Goal: Information Seeking & Learning: Learn about a topic

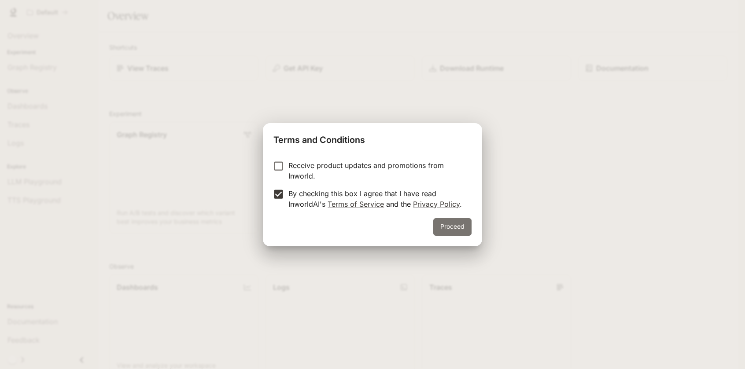
click at [447, 221] on button "Proceed" at bounding box center [452, 227] width 38 height 18
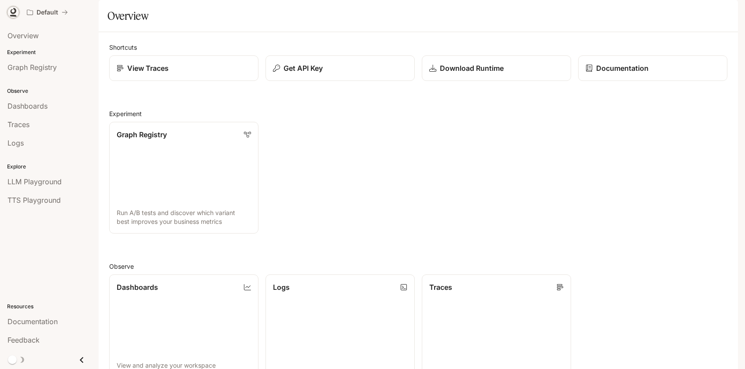
click at [15, 12] on icon at bounding box center [14, 11] width 6 height 6
click at [46, 111] on span "Dashboards" at bounding box center [27, 106] width 40 height 11
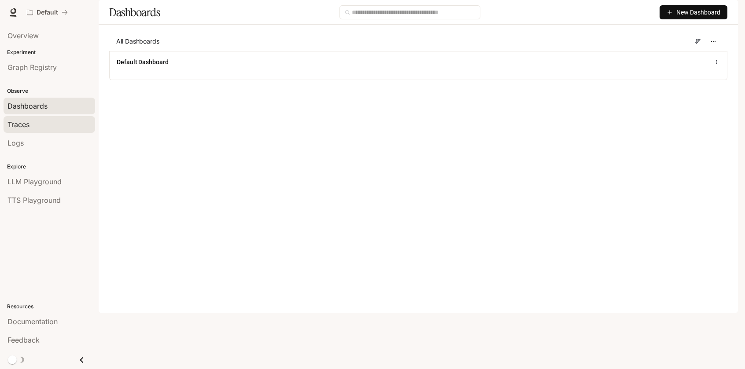
click at [26, 122] on span "Traces" at bounding box center [18, 124] width 22 height 11
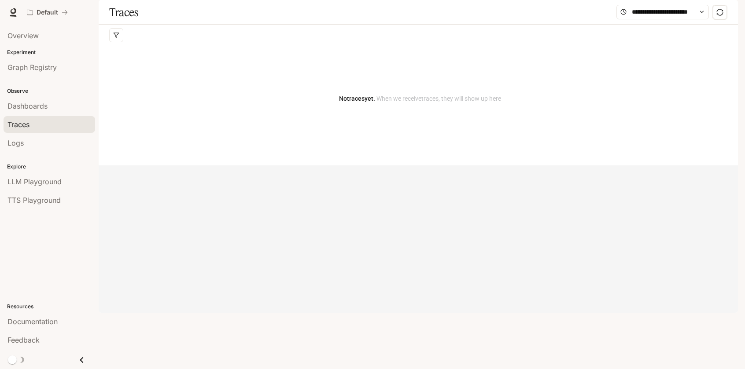
click at [31, 143] on div "Logs" at bounding box center [49, 143] width 84 height 11
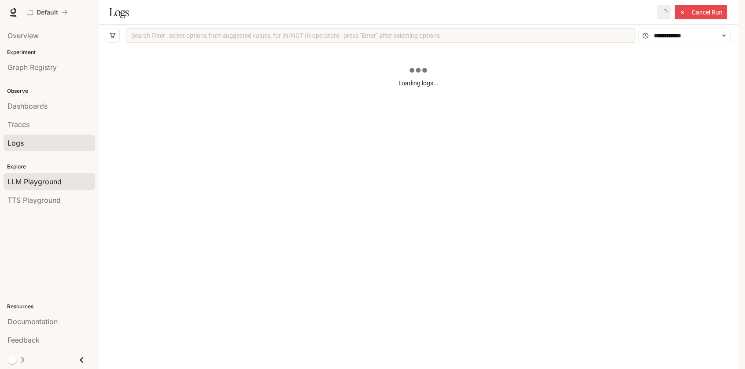
click at [56, 184] on span "LLM Playground" at bounding box center [34, 182] width 54 height 11
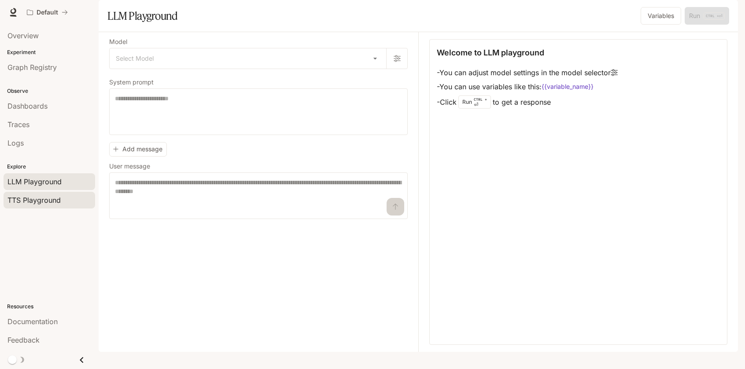
click at [44, 199] on span "TTS Playground" at bounding box center [33, 200] width 53 height 11
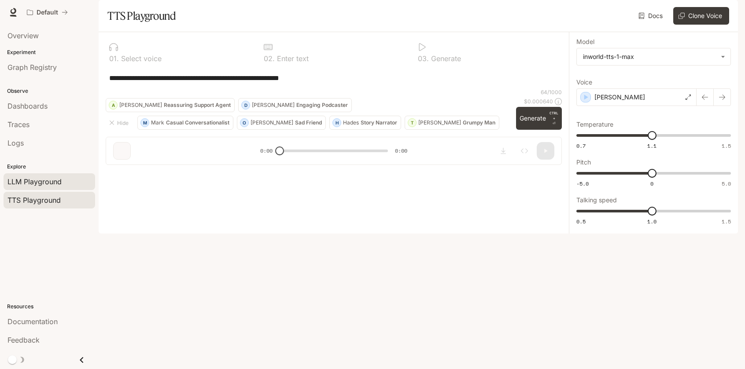
click at [44, 175] on link "LLM Playground" at bounding box center [50, 182] width 92 height 17
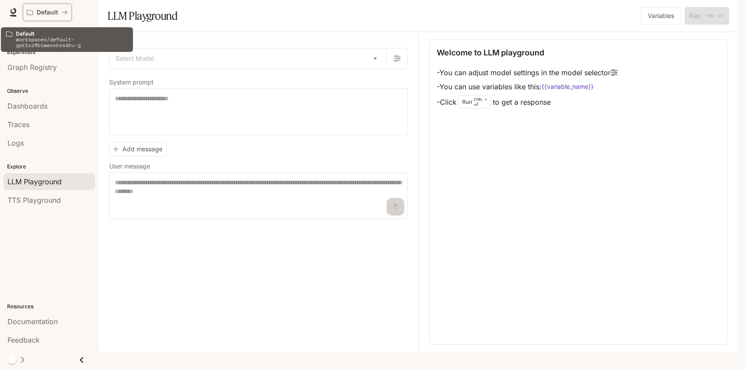
click at [57, 12] on p "Default" at bounding box center [48, 12] width 22 height 7
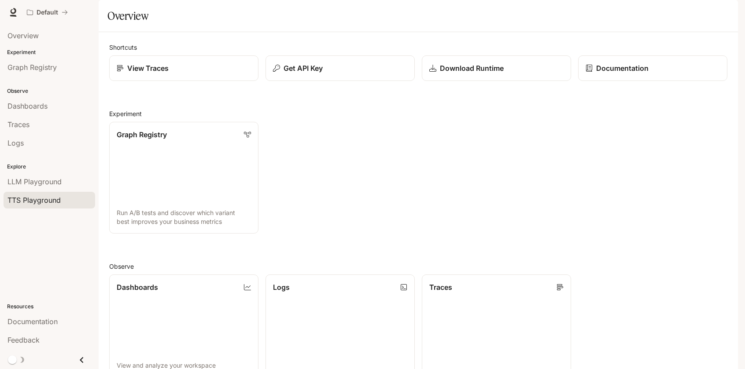
click at [41, 198] on span "TTS Playground" at bounding box center [33, 200] width 53 height 11
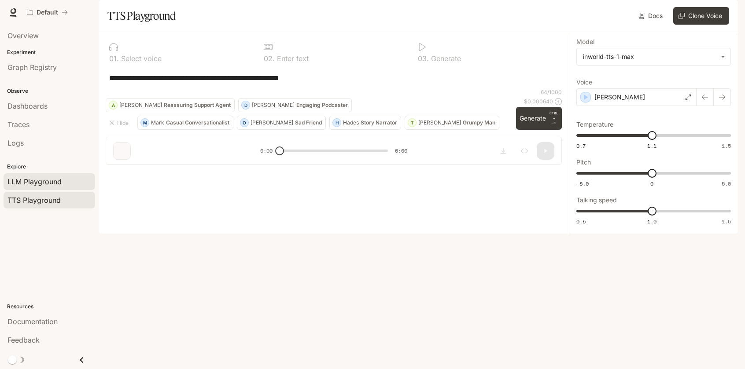
click at [41, 185] on span "LLM Playground" at bounding box center [34, 182] width 54 height 11
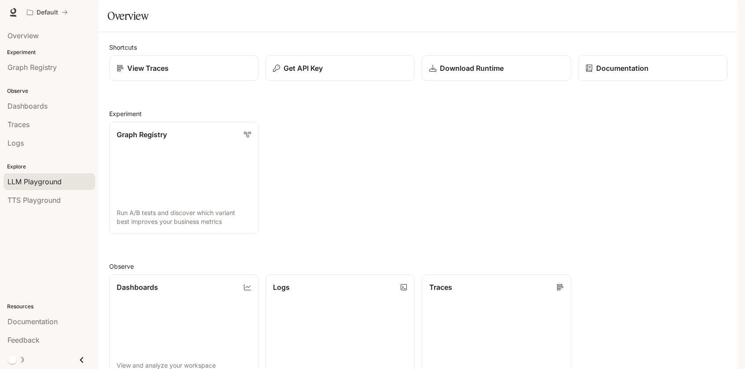
click at [44, 184] on span "LLM Playground" at bounding box center [34, 182] width 54 height 11
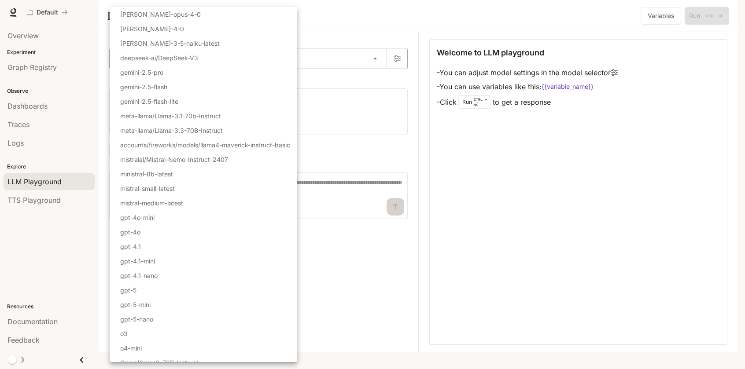
click at [375, 82] on body "Skip to main content Default Documentation Documentation Portal Overview Experi…" at bounding box center [372, 184] width 745 height 369
click at [362, 84] on div at bounding box center [372, 184] width 745 height 369
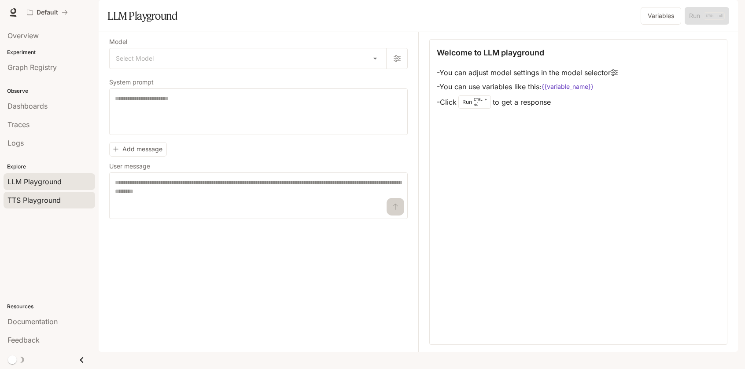
click at [27, 207] on link "TTS Playground" at bounding box center [50, 200] width 92 height 17
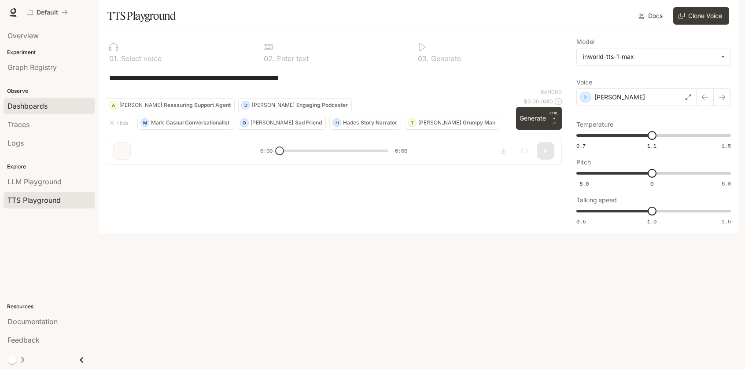
click at [28, 109] on span "Dashboards" at bounding box center [27, 106] width 40 height 11
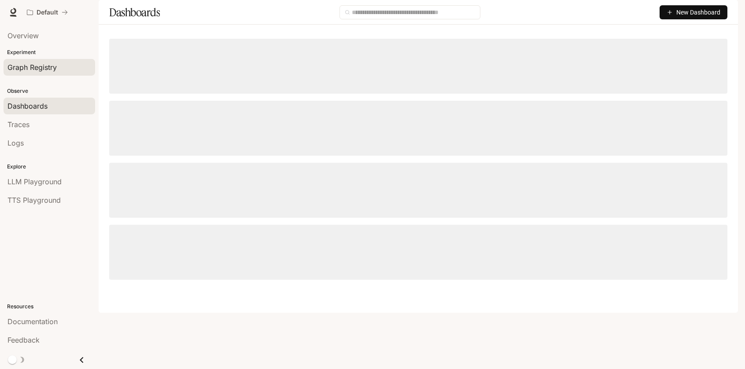
click at [30, 68] on span "Graph Registry" at bounding box center [31, 67] width 49 height 11
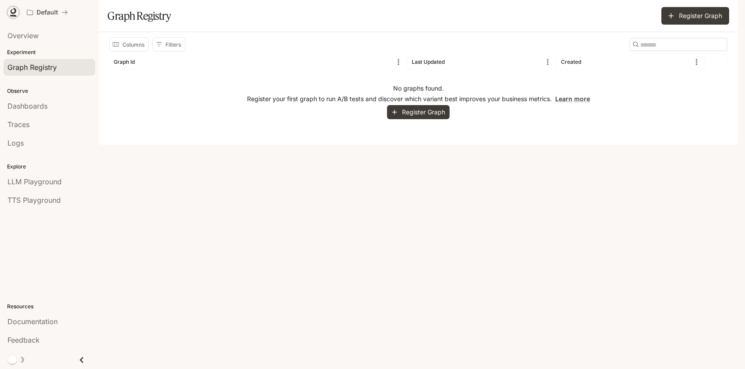
click at [14, 13] on icon at bounding box center [14, 11] width 6 height 6
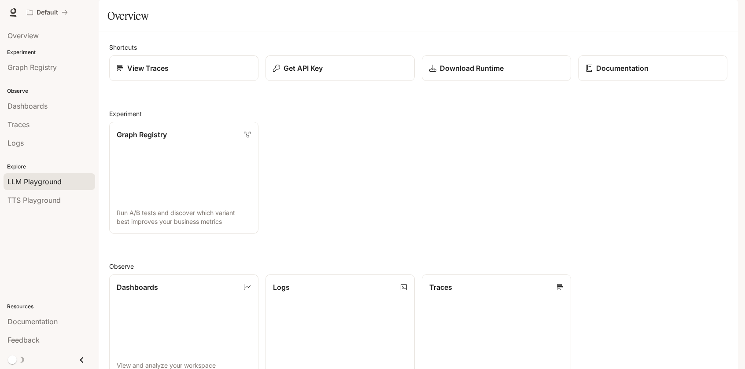
click at [26, 185] on span "LLM Playground" at bounding box center [34, 182] width 54 height 11
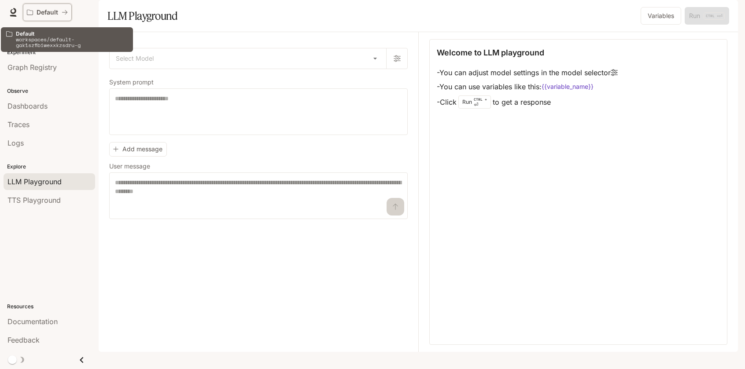
click at [41, 14] on p "Default" at bounding box center [48, 12] width 22 height 7
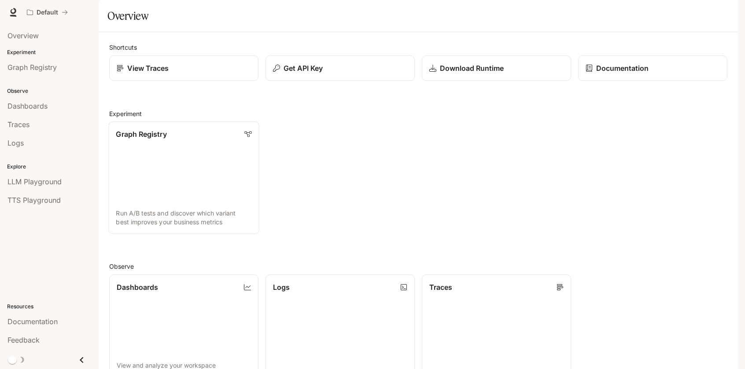
scroll to position [210, 0]
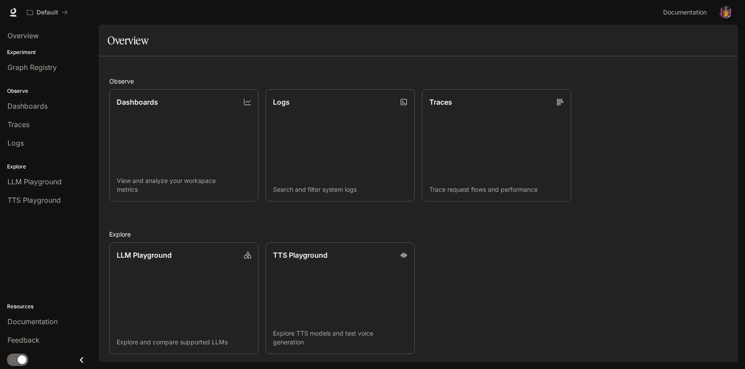
click at [90, 358] on button "Close drawer" at bounding box center [82, 360] width 20 height 18
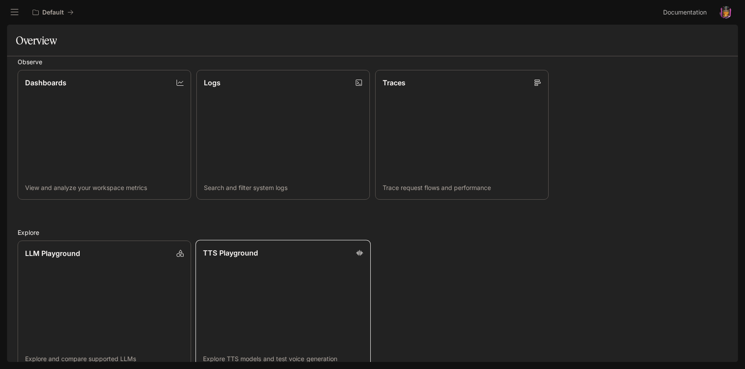
scroll to position [264, 0]
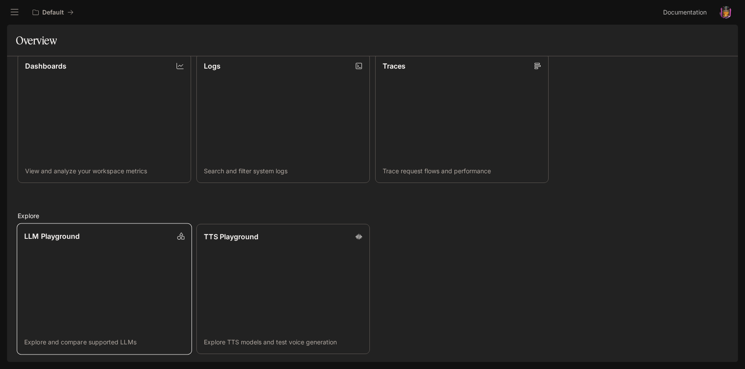
click at [110, 299] on link "LLM Playground Explore and compare supported LLMs" at bounding box center [104, 289] width 175 height 131
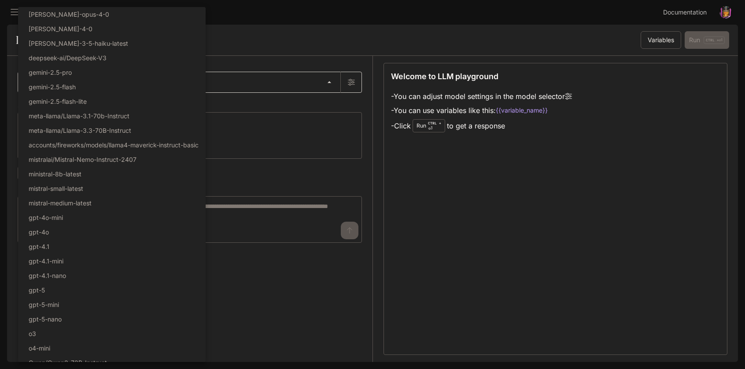
click at [330, 83] on body "Skip to main content Default Documentation Documentation Portal Overview Experi…" at bounding box center [372, 184] width 745 height 369
click at [532, 203] on div at bounding box center [372, 184] width 745 height 369
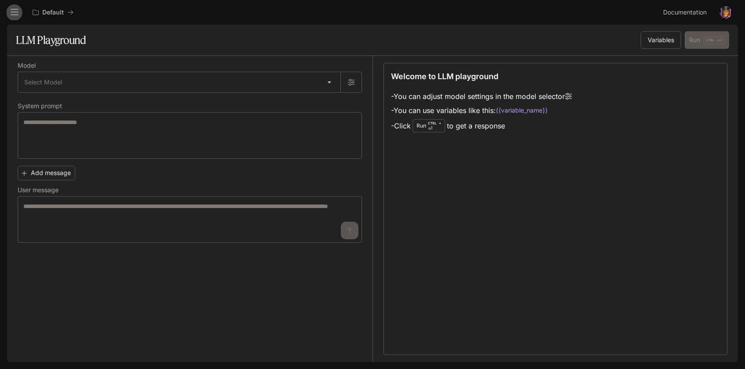
click at [17, 13] on icon "open drawer" at bounding box center [14, 12] width 9 height 9
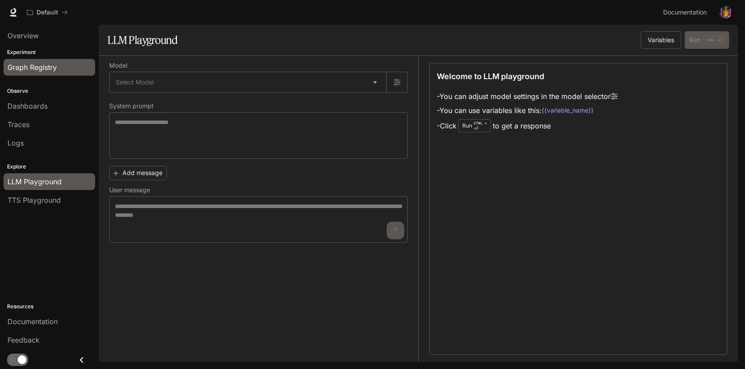
click at [19, 69] on span "Graph Registry" at bounding box center [31, 67] width 49 height 11
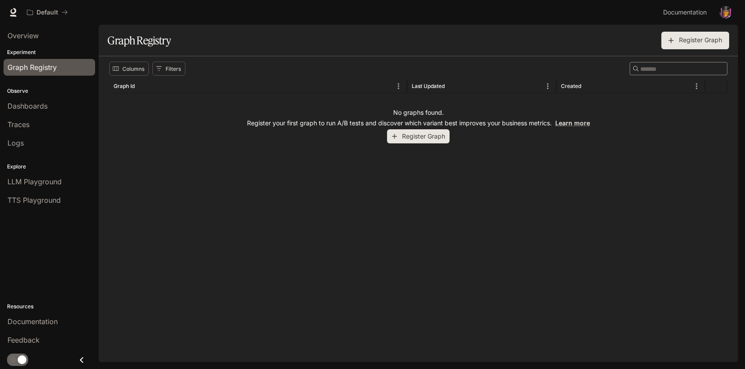
click at [22, 331] on li "Feedback" at bounding box center [49, 340] width 99 height 18
click at [79, 362] on icon "Close drawer" at bounding box center [82, 361] width 12 height 12
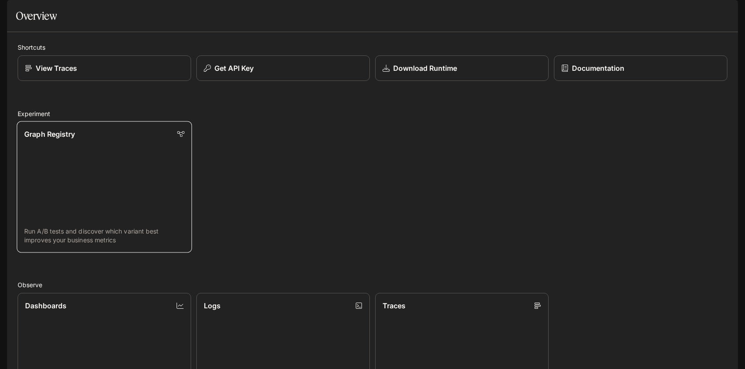
click at [61, 245] on p "Run A/B tests and discover which variant best improves your business metrics" at bounding box center [104, 236] width 160 height 18
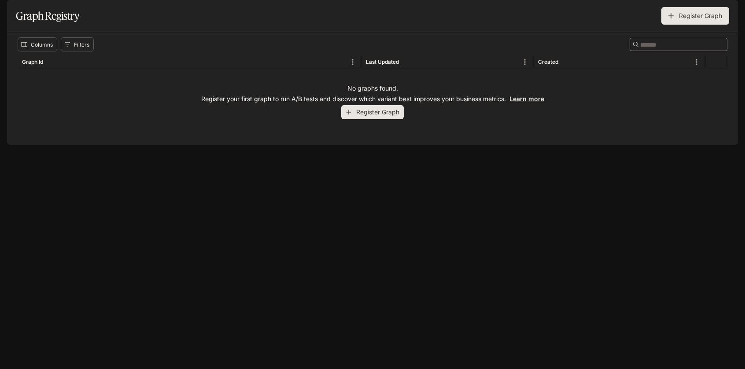
click at [16, 14] on icon "open drawer" at bounding box center [14, 12] width 9 height 9
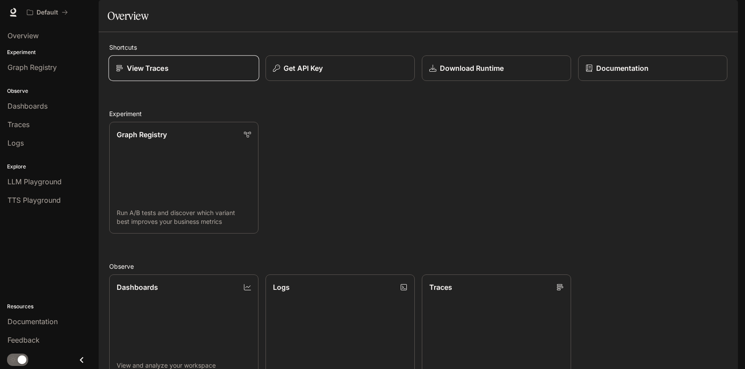
click at [139, 74] on p "View Traces" at bounding box center [148, 68] width 42 height 11
click at [687, 8] on span "Documentation" at bounding box center [685, 12] width 44 height 11
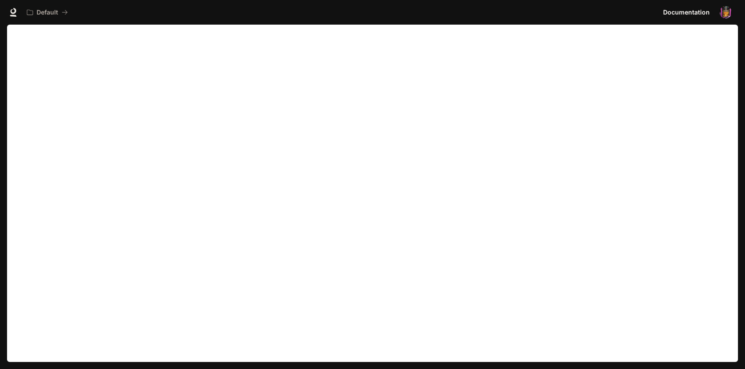
click at [729, 12] on img "button" at bounding box center [726, 12] width 12 height 12
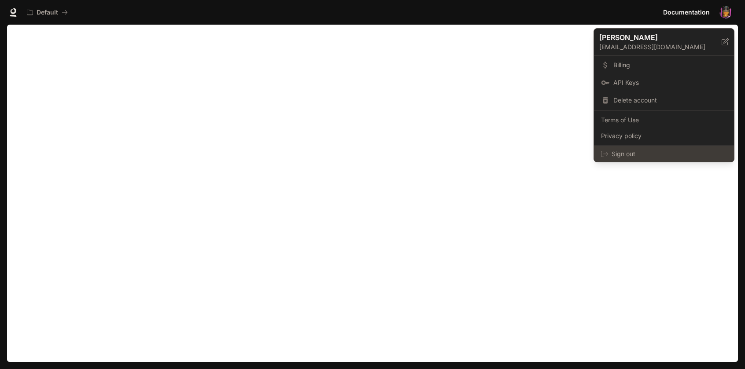
click at [616, 158] on span "Sign out" at bounding box center [669, 154] width 115 height 9
